Goal: Task Accomplishment & Management: Use online tool/utility

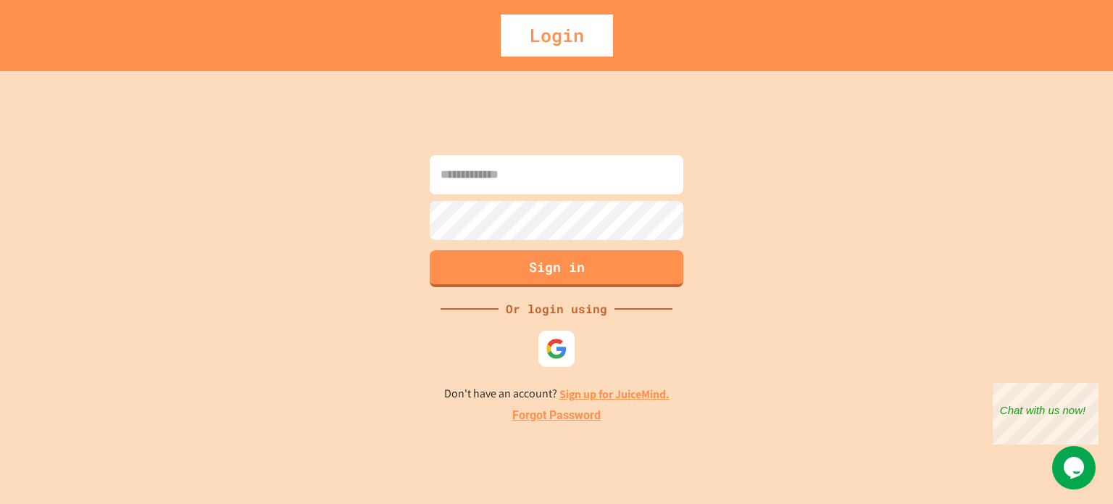
click at [572, 168] on input at bounding box center [557, 174] width 254 height 39
type input "**********"
drag, startPoint x: 1093, startPoint y: 385, endPoint x: 2085, endPoint y: 767, distance: 1063.2
click at [1093, 385] on div "Close" at bounding box center [1088, 392] width 18 height 18
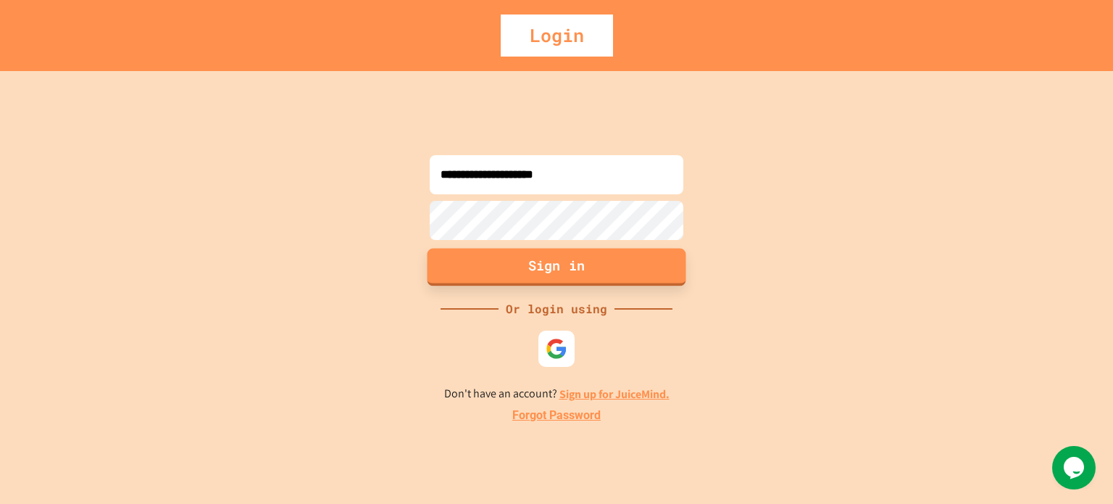
click at [571, 270] on button "Sign in" at bounding box center [557, 267] width 259 height 38
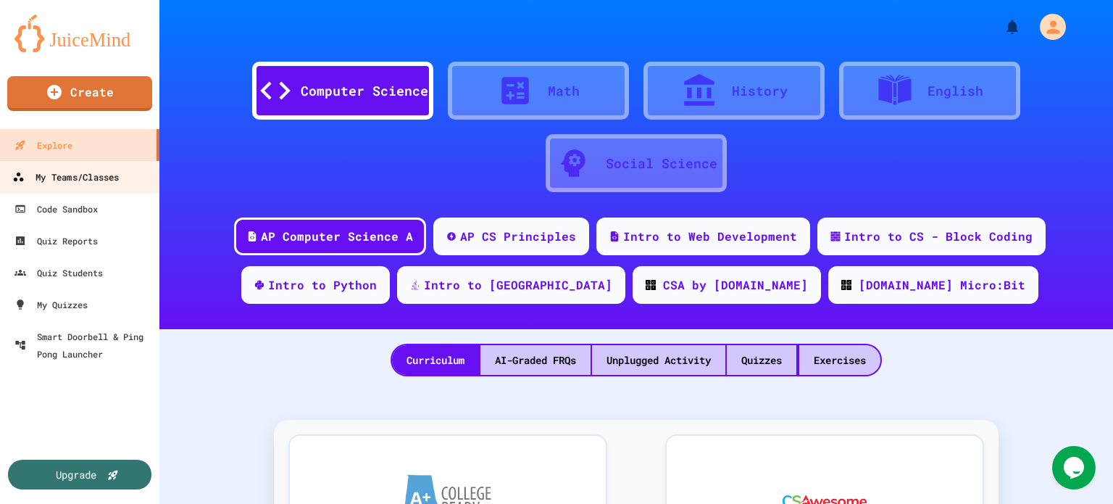
click at [95, 167] on link "My Teams/Classes" at bounding box center [80, 176] width 164 height 33
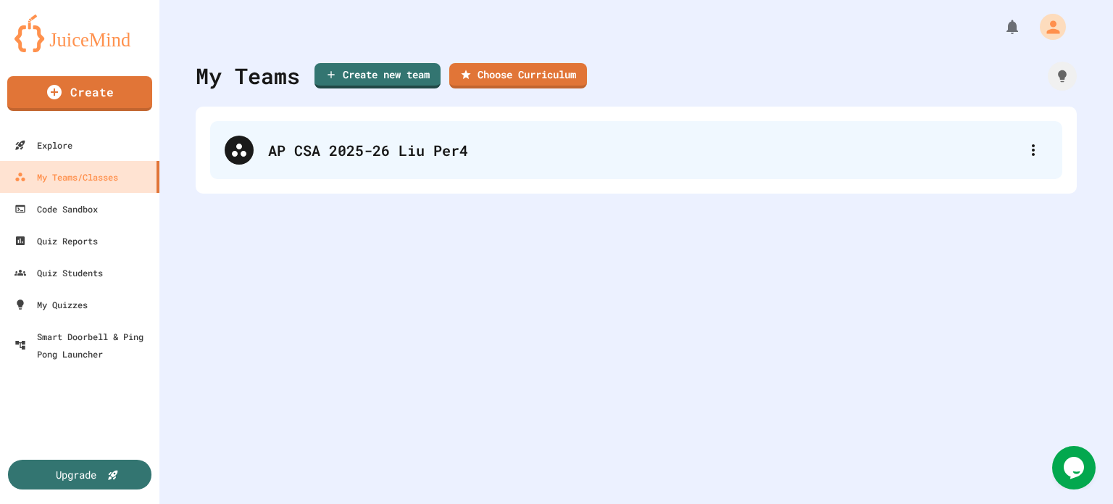
click at [284, 142] on div "AP CSA 2025-26 Liu Per4" at bounding box center [643, 150] width 751 height 22
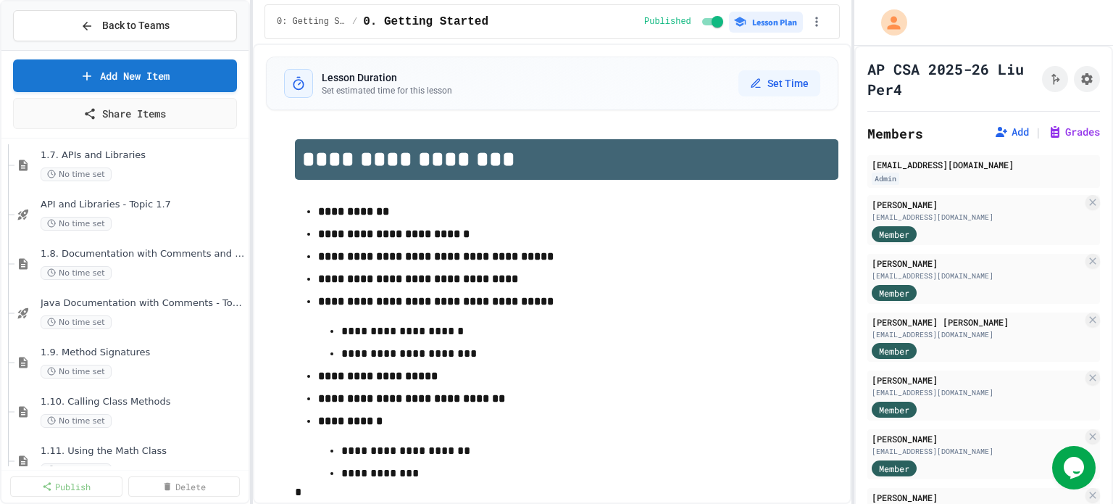
scroll to position [845, 0]
